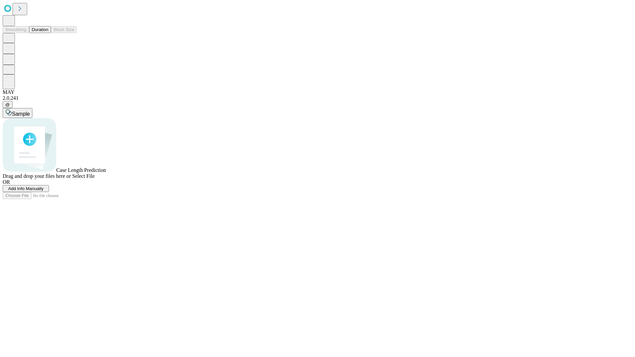
click at [48, 33] on button "Duration" at bounding box center [40, 29] width 22 height 7
click at [44, 191] on span "Add Info Manually" at bounding box center [25, 188] width 35 height 5
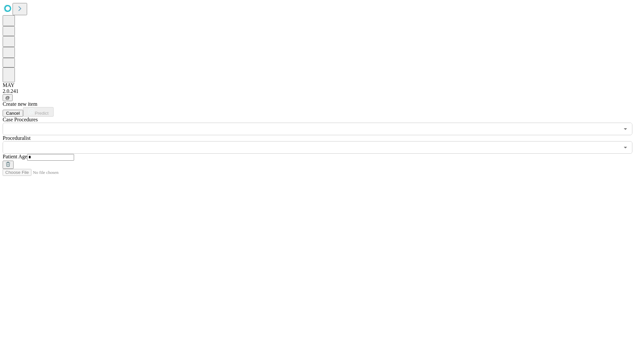
type input "*"
click at [322, 141] on input "text" at bounding box center [311, 147] width 617 height 13
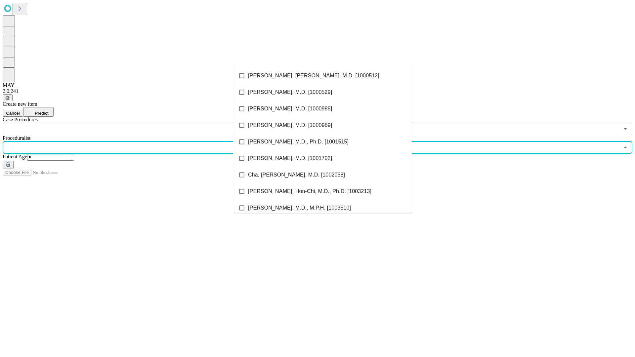
click at [322, 76] on li "[PERSON_NAME], [PERSON_NAME], M.D. [1000512]" at bounding box center [322, 75] width 179 height 17
